Goal: Task Accomplishment & Management: Manage account settings

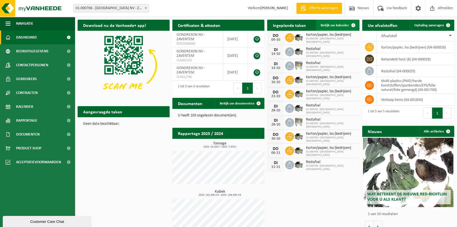
click at [352, 23] on span at bounding box center [353, 25] width 11 height 11
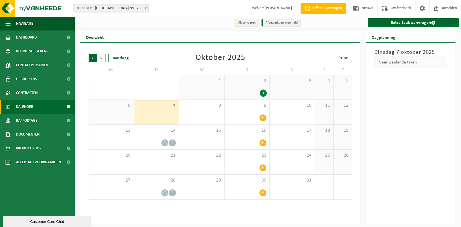
click at [101, 57] on span "Volgende" at bounding box center [101, 58] width 8 height 8
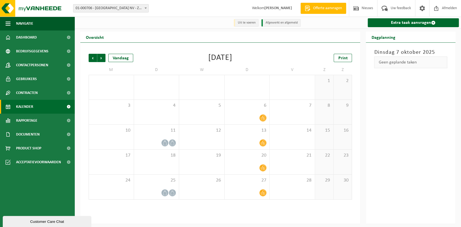
click at [101, 57] on span "Volgende" at bounding box center [101, 58] width 8 height 8
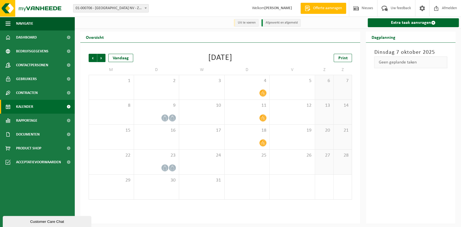
click at [101, 57] on span "Volgende" at bounding box center [101, 58] width 8 height 8
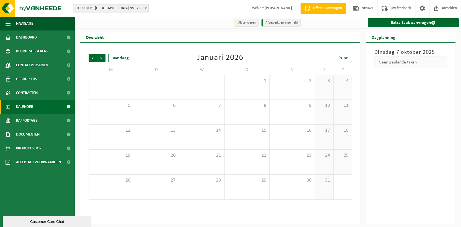
click at [101, 57] on span "Volgende" at bounding box center [101, 58] width 8 height 8
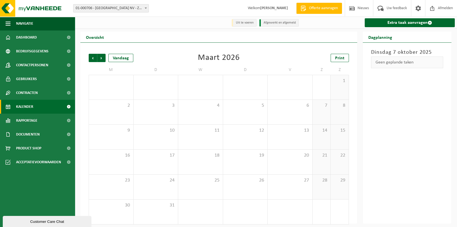
click at [101, 57] on span "Volgende" at bounding box center [101, 58] width 8 height 8
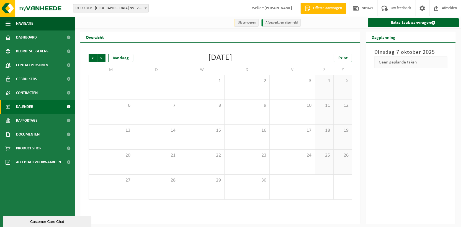
click at [101, 57] on span "Volgende" at bounding box center [101, 58] width 8 height 8
click at [90, 56] on span "Vorige" at bounding box center [93, 58] width 8 height 8
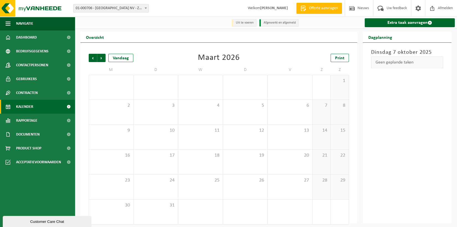
click at [90, 56] on span "Vorige" at bounding box center [93, 58] width 8 height 8
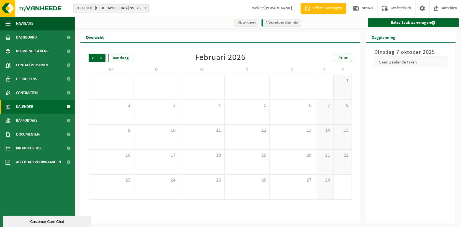
click at [90, 56] on span "Vorige" at bounding box center [93, 58] width 8 height 8
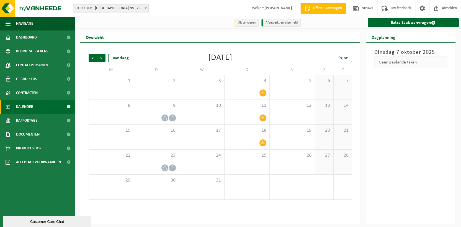
click at [90, 56] on span "Vorige" at bounding box center [93, 58] width 8 height 8
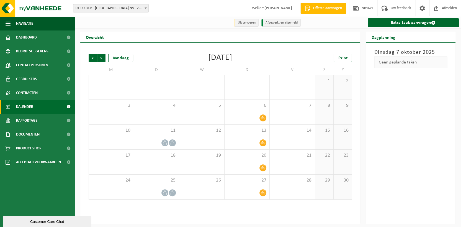
click at [90, 56] on span "Vorige" at bounding box center [93, 58] width 8 height 8
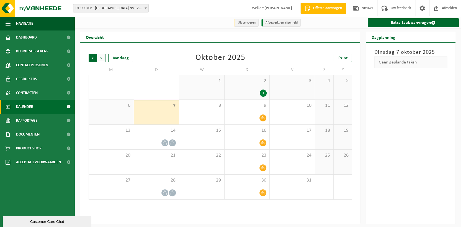
click at [99, 55] on span "Volgende" at bounding box center [101, 58] width 8 height 8
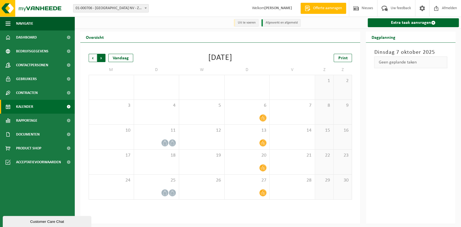
click at [91, 57] on span "Vorige" at bounding box center [93, 58] width 8 height 8
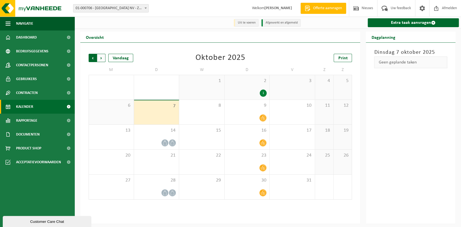
click at [100, 57] on span "Volgende" at bounding box center [101, 58] width 8 height 8
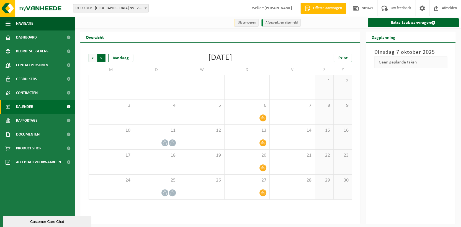
click at [93, 57] on span "Vorige" at bounding box center [93, 58] width 8 height 8
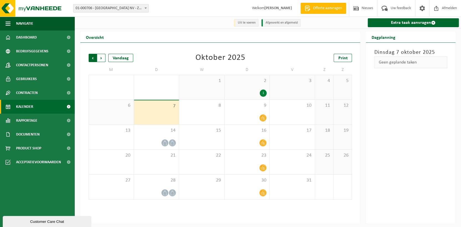
click at [100, 55] on span "Volgende" at bounding box center [101, 58] width 8 height 8
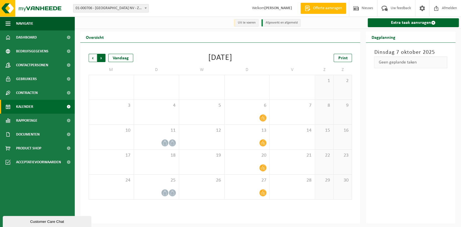
click at [91, 57] on span "Vorige" at bounding box center [93, 58] width 8 height 8
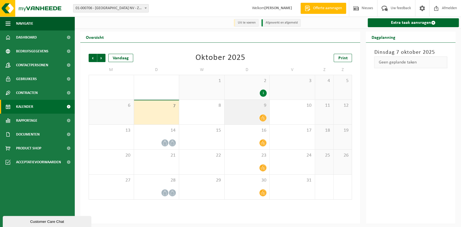
click at [261, 114] on div "9" at bounding box center [247, 112] width 45 height 25
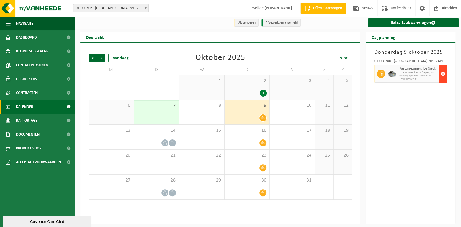
click at [443, 74] on span "button" at bounding box center [443, 73] width 4 height 11
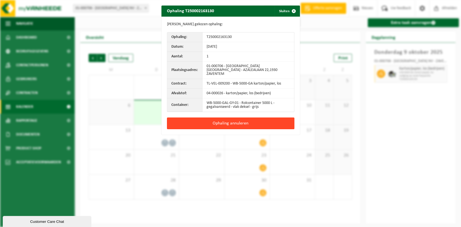
click at [230, 117] on button "Ophaling annuleren" at bounding box center [230, 123] width 127 height 12
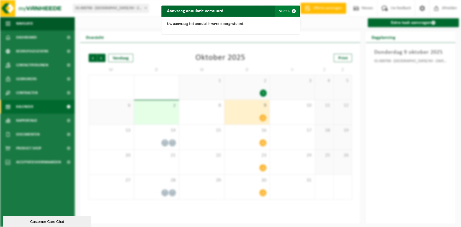
click at [285, 9] on button "Sluiten" at bounding box center [287, 11] width 25 height 11
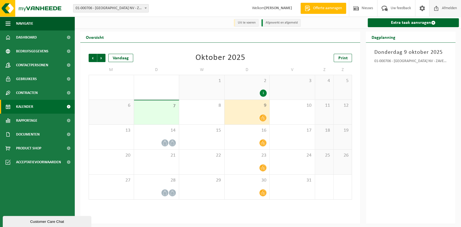
click at [444, 7] on span "Afmelden" at bounding box center [450, 8] width 18 height 16
